Goal: Communication & Community: Answer question/provide support

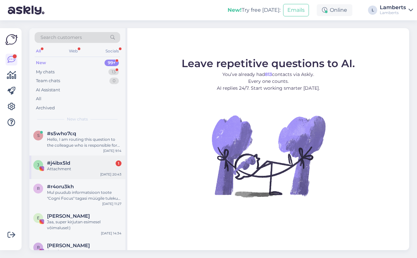
click at [85, 164] on div "#j4ibx5ld 1" at bounding box center [84, 163] width 75 height 6
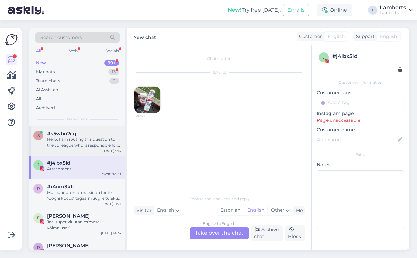
click at [86, 139] on div "Hello, I am routing this question to the colleague who is responsible for this …" at bounding box center [84, 142] width 75 height 12
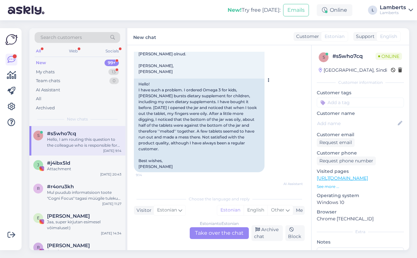
scroll to position [142, 0]
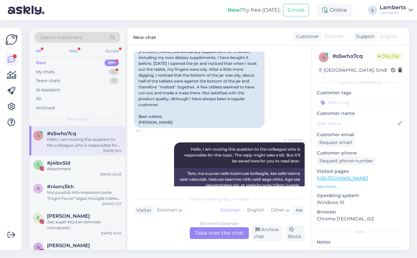
click at [217, 235] on div "Estonian to Estonian Take over the chat" at bounding box center [219, 233] width 59 height 12
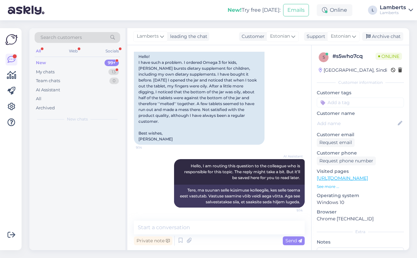
scroll to position [114, 0]
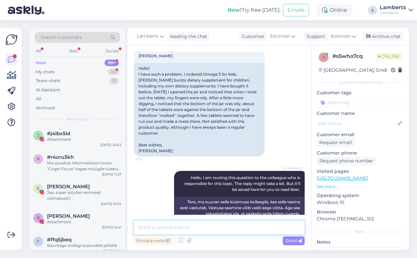
click at [207, 226] on textarea at bounding box center [219, 227] width 171 height 14
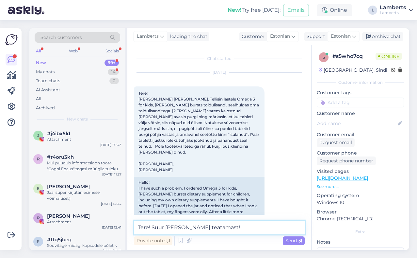
scroll to position [1, 0]
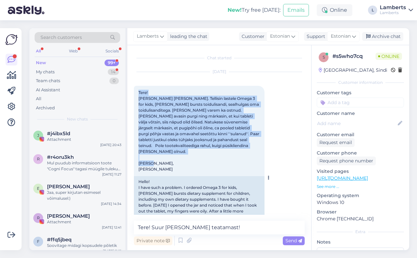
drag, startPoint x: 139, startPoint y: 93, endPoint x: 193, endPoint y: 164, distance: 89.5
click at [193, 164] on div "Tere! [PERSON_NAME] [PERSON_NAME]. Tellisin lastele Omega 3 for kids, [PERSON_N…" at bounding box center [199, 131] width 131 height 90
copy span "Tere! [PERSON_NAME] [PERSON_NAME]. Tellisin lastele Omega 3 for kids, [PERSON_N…"
click at [168, 135] on span "Tere! [PERSON_NAME] [PERSON_NAME]. Tellisin lastele Omega 3 for kids, [PERSON_N…" at bounding box center [200, 130] width 122 height 81
drag, startPoint x: 138, startPoint y: 92, endPoint x: 177, endPoint y: 165, distance: 83.5
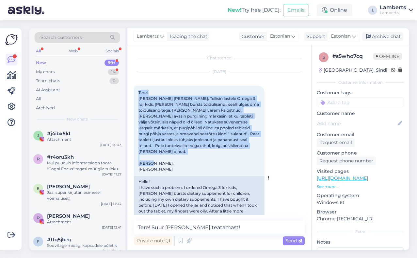
click at [177, 165] on div "Tere! [PERSON_NAME] [PERSON_NAME]. Tellisin lastele Omega 3 for kids, [PERSON_N…" at bounding box center [199, 131] width 131 height 90
copy span "Tere! [PERSON_NAME] [PERSON_NAME]. Tellisin lastele Omega 3 for kids, [PERSON_N…"
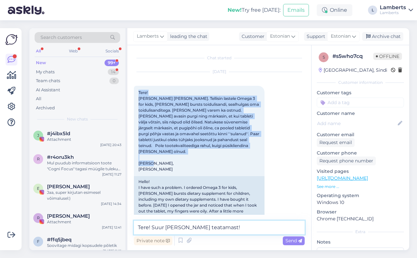
click at [197, 228] on textarea "Tere! Suur [PERSON_NAME] teatamast!" at bounding box center [219, 227] width 171 height 14
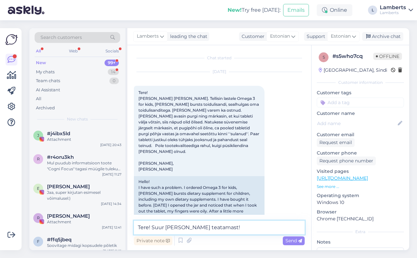
click at [197, 228] on textarea "Tere! Suur [PERSON_NAME] teatamast!" at bounding box center [219, 227] width 171 height 14
paste textarea ", [PERSON_NAME]! Aitäh, et [PERSON_NAME] kogemusest teada andsite. Vabandame vä…"
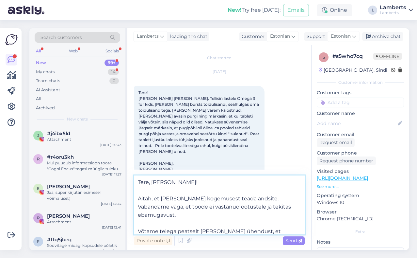
click at [139, 199] on textarea "Tere, [PERSON_NAME]! Aitäh, et [PERSON_NAME] kogemusest teada andsite. Vabandam…" at bounding box center [219, 204] width 171 height 59
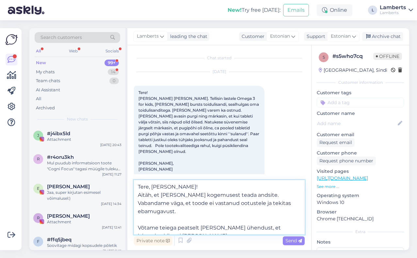
click at [214, 229] on textarea "Tere, [PERSON_NAME]! Aitäh, et [PERSON_NAME] kogemusest teada andsite. Vabandam…" at bounding box center [219, 207] width 171 height 54
type textarea "Tere, [PERSON_NAME]! Aitäh, et [PERSON_NAME] kogemusest teada andsite. Vabandam…"
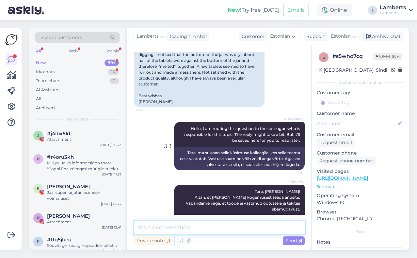
scroll to position [171, 0]
